Goal: Communication & Community: Answer question/provide support

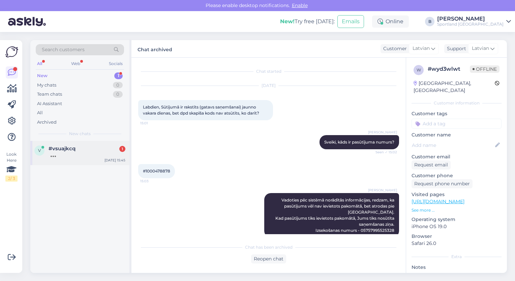
scroll to position [66, 0]
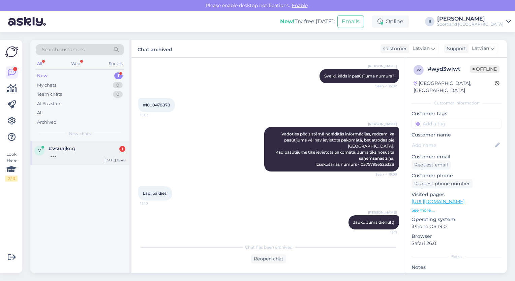
click at [84, 144] on div "v #vsuajkcq 1 [DATE] 15:45" at bounding box center [79, 153] width 99 height 24
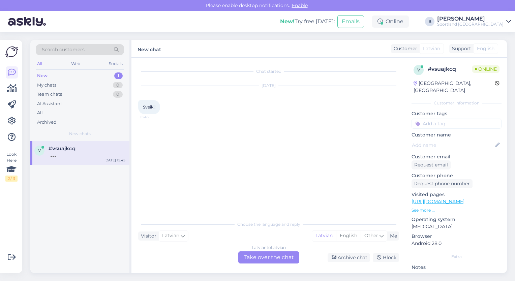
click at [267, 259] on div "Latvian to Latvian Take over the chat" at bounding box center [268, 257] width 61 height 12
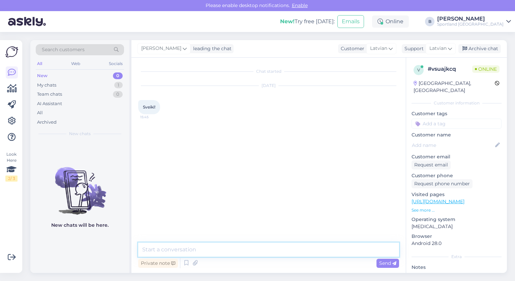
click at [250, 254] on textarea at bounding box center [268, 250] width 261 height 14
type textarea "Labdien, kā mēs varam Jums palīdzēt?"
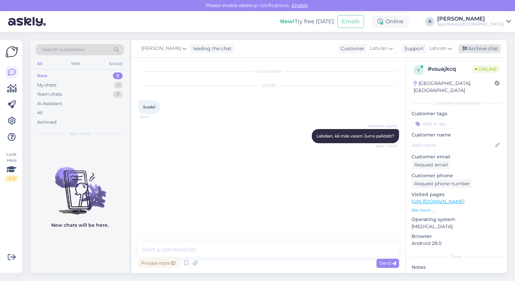
click at [475, 49] on div "Archive chat" at bounding box center [479, 48] width 42 height 9
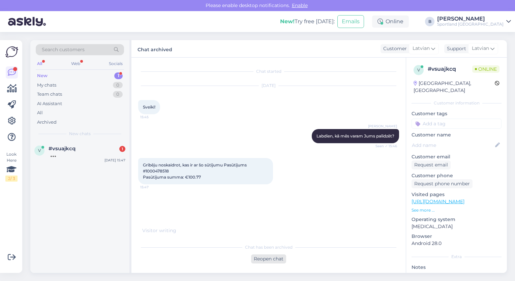
click at [269, 258] on div "Reopen chat" at bounding box center [268, 258] width 35 height 9
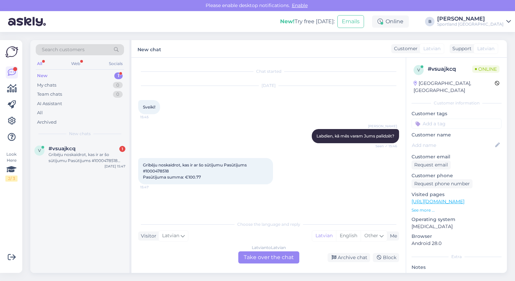
click at [268, 251] on div "Choose the language and reply Visitor Latvian Me Latvian English Other Latvian …" at bounding box center [268, 240] width 261 height 46
click at [269, 255] on div "Latvian to Latvian Take over the chat" at bounding box center [268, 257] width 61 height 12
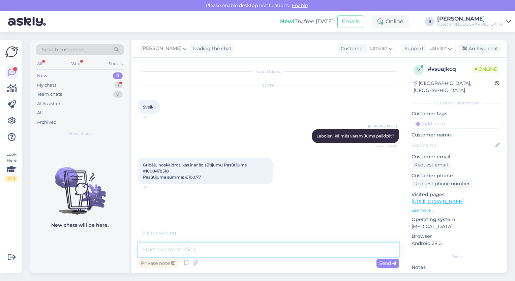
click at [249, 251] on textarea at bounding box center [268, 250] width 261 height 14
type textarea "Pārbaudīsim pasūtījuma statusu"
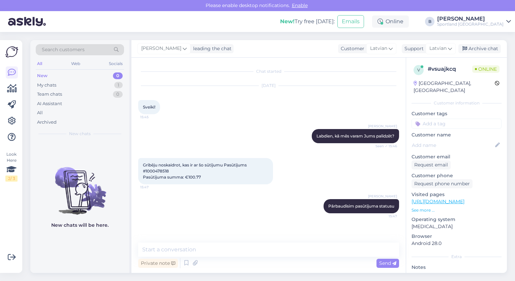
click at [160, 171] on span "Gribēju noskaidrot, kas ir ar šo sūtījumu Pasūtījums #1000478518 Pasūtījuma sum…" at bounding box center [195, 170] width 105 height 17
copy span "1000478518"
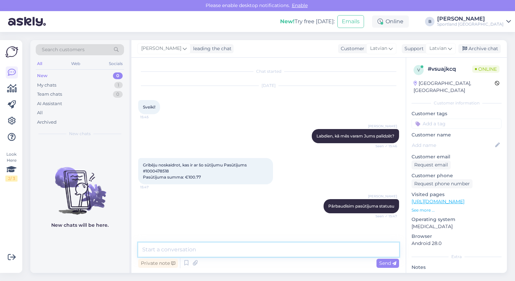
click at [221, 250] on textarea at bounding box center [268, 250] width 261 height 14
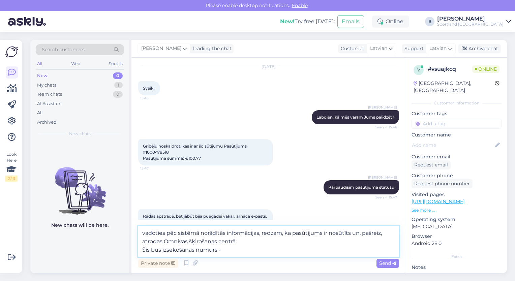
paste textarea "CC838921399EE"
type textarea "vadoties pēc sistēmā norādītās informācijas, redzam, ka pasūtījums ir nosūtīts …"
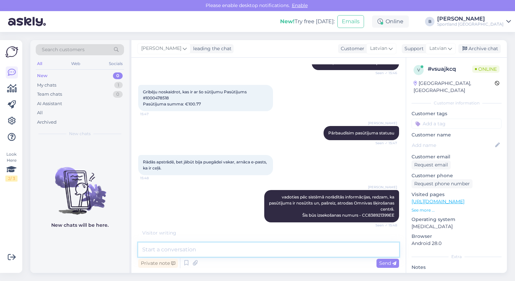
scroll to position [95, 0]
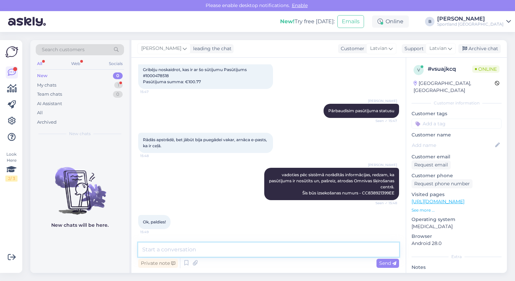
click at [229, 249] on textarea at bounding box center [268, 250] width 261 height 14
type textarea "Jauku Jums dienu! :)"
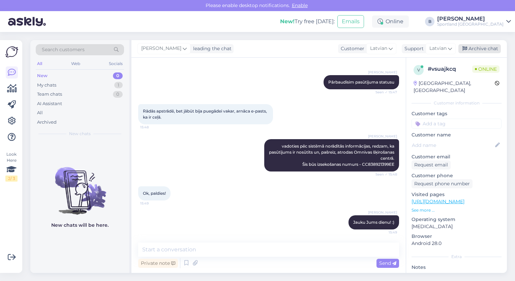
click at [497, 47] on div "Archive chat" at bounding box center [479, 48] width 42 height 9
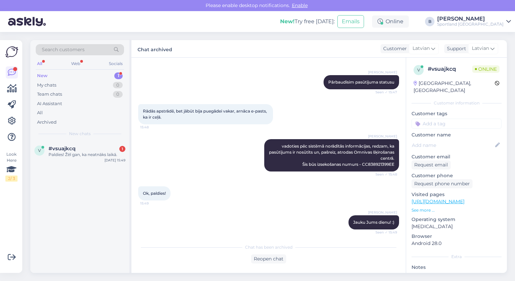
scroll to position [155, 0]
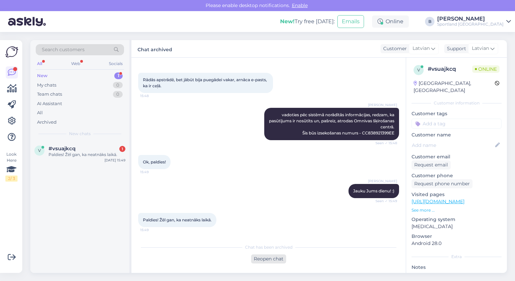
click at [280, 257] on div "Reopen chat" at bounding box center [268, 258] width 35 height 9
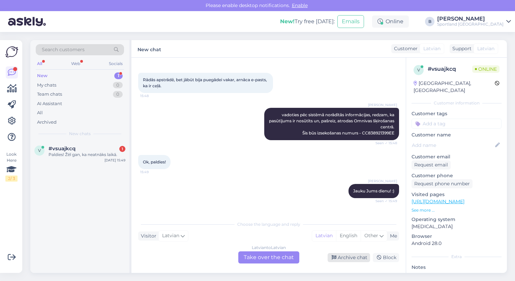
click at [344, 259] on div "Archive chat" at bounding box center [349, 257] width 42 height 9
